Goal: Transaction & Acquisition: Download file/media

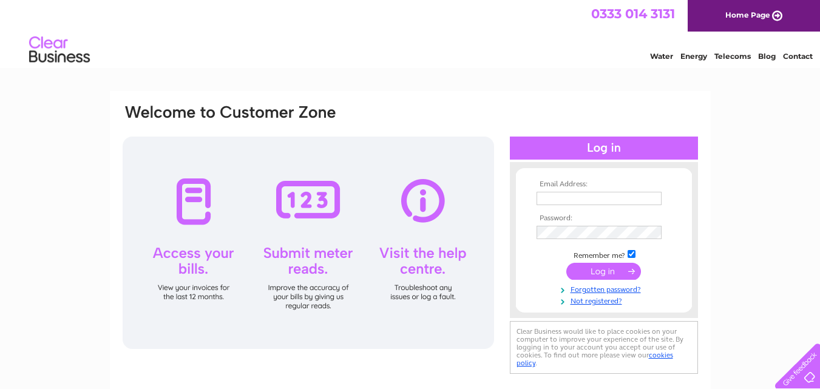
type input "[EMAIL_ADDRESS][DOMAIN_NAME]"
click at [597, 272] on input "submit" at bounding box center [603, 271] width 75 height 17
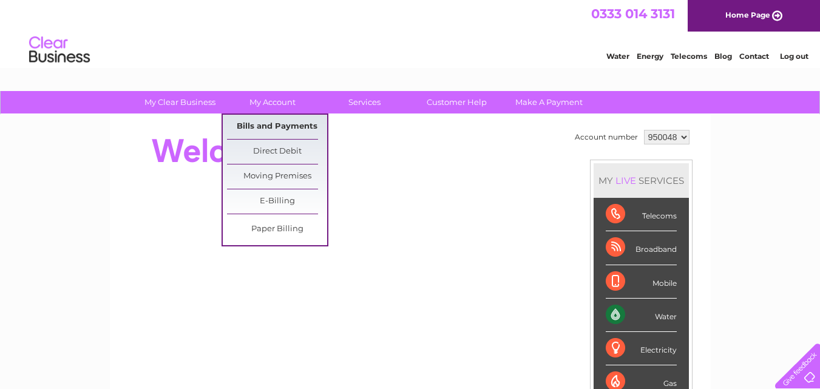
click at [268, 120] on link "Bills and Payments" at bounding box center [277, 127] width 100 height 24
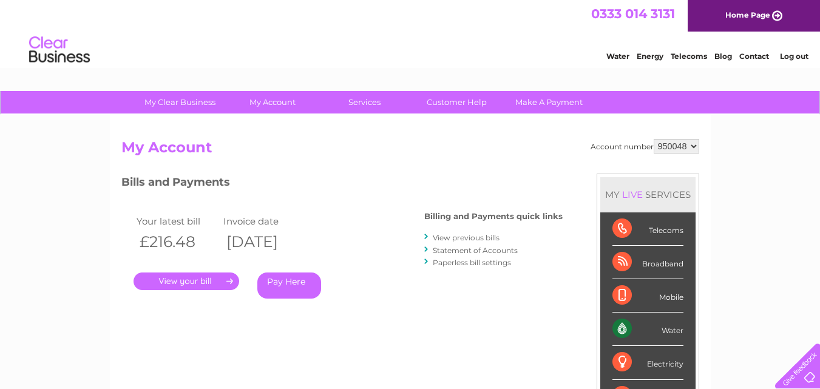
click at [209, 276] on link "." at bounding box center [187, 282] width 106 height 18
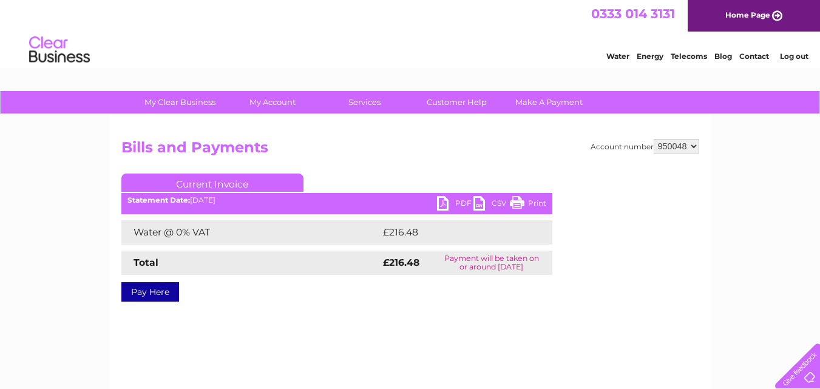
click at [450, 203] on link "PDF" at bounding box center [455, 205] width 36 height 18
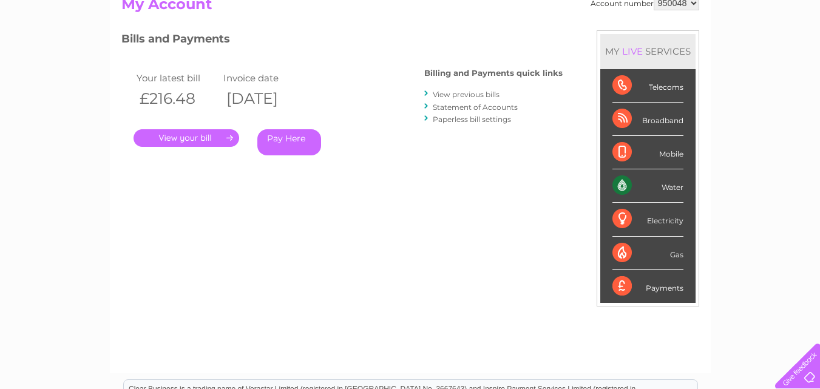
scroll to position [121, 0]
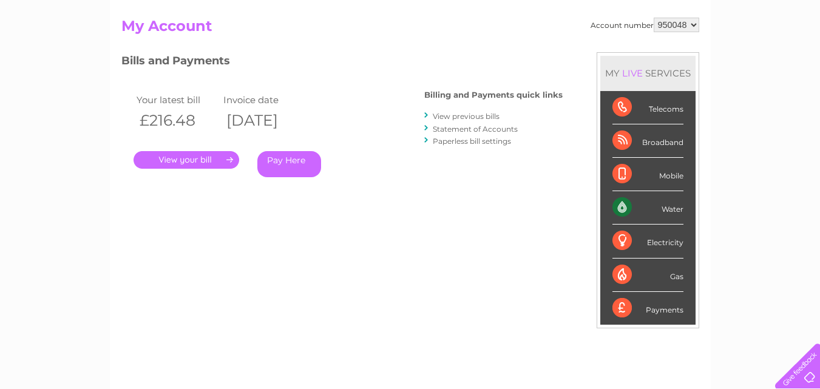
click at [490, 113] on link "View previous bills" at bounding box center [466, 116] width 67 height 9
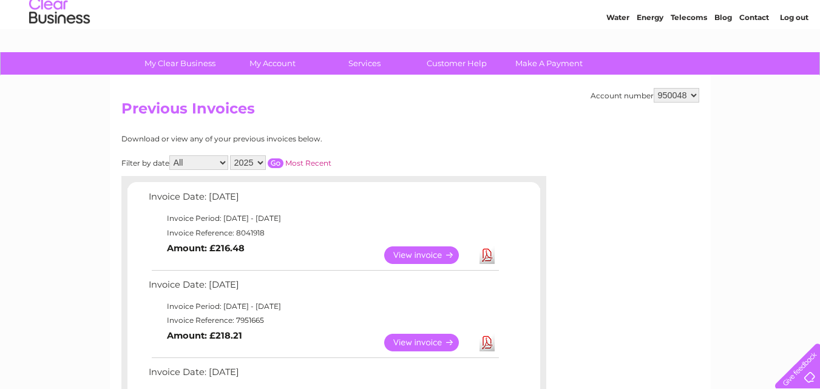
scroll to position [61, 0]
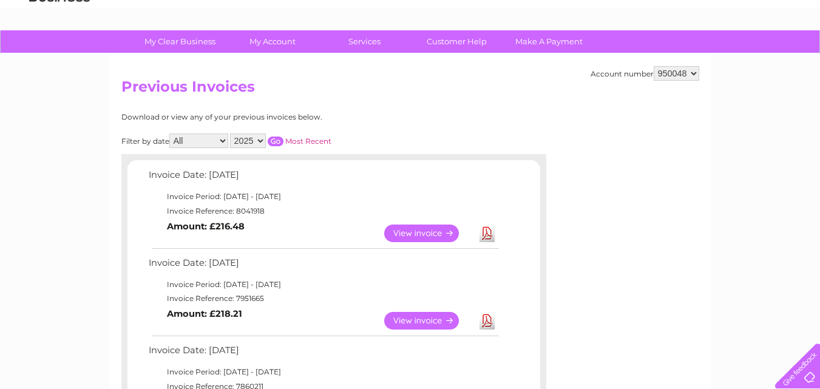
click at [489, 323] on link "Download" at bounding box center [486, 321] width 15 height 18
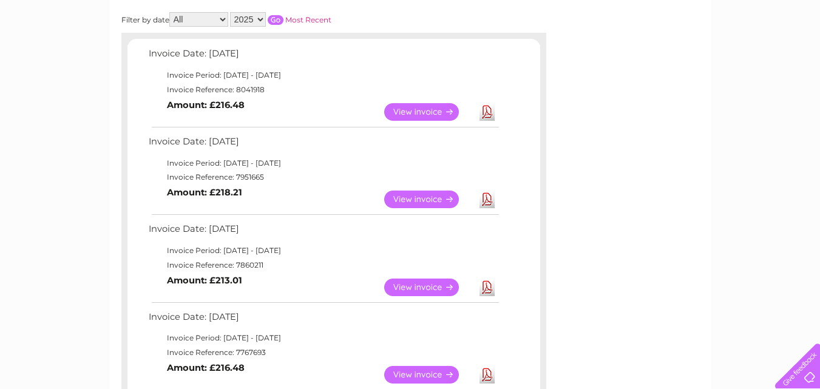
scroll to position [0, 0]
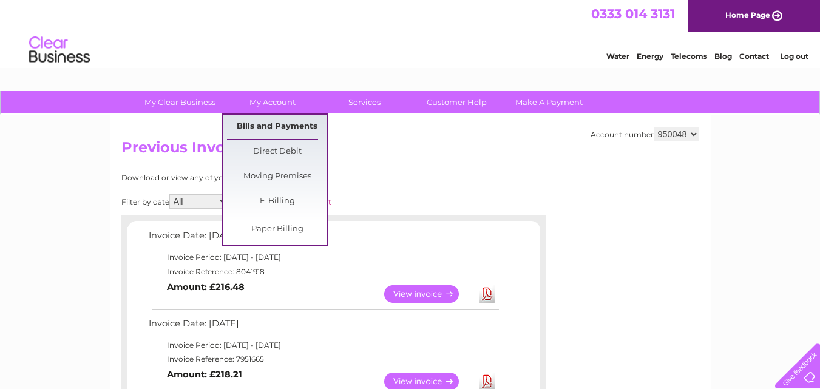
click at [277, 130] on link "Bills and Payments" at bounding box center [277, 127] width 100 height 24
